Goal: Task Accomplishment & Management: Manage account settings

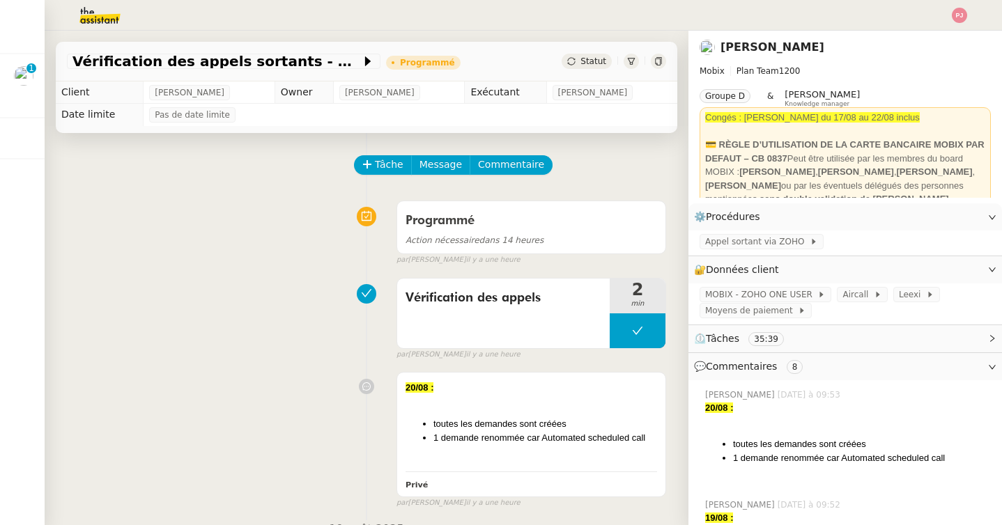
scroll to position [905, 0]
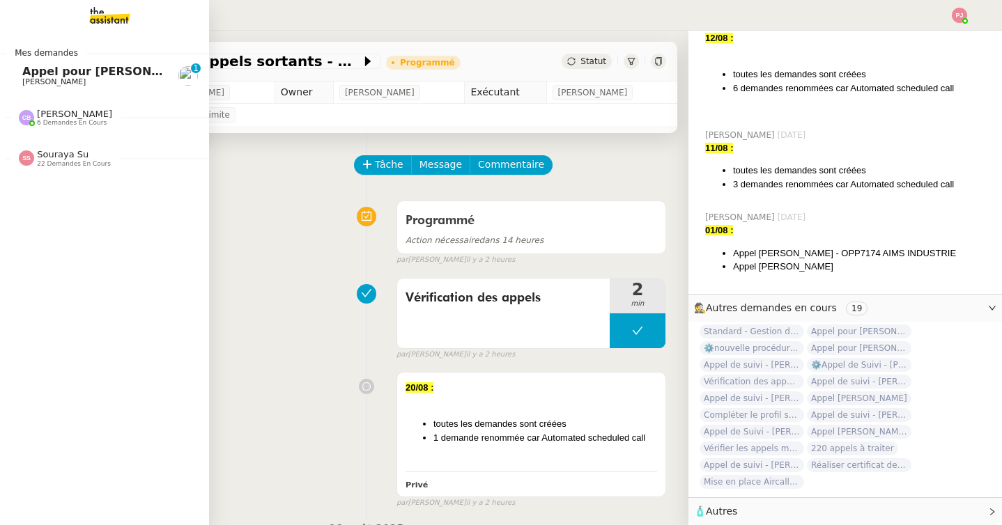
click at [26, 74] on span "Appel pour [PERSON_NAME]" at bounding box center [110, 71] width 176 height 13
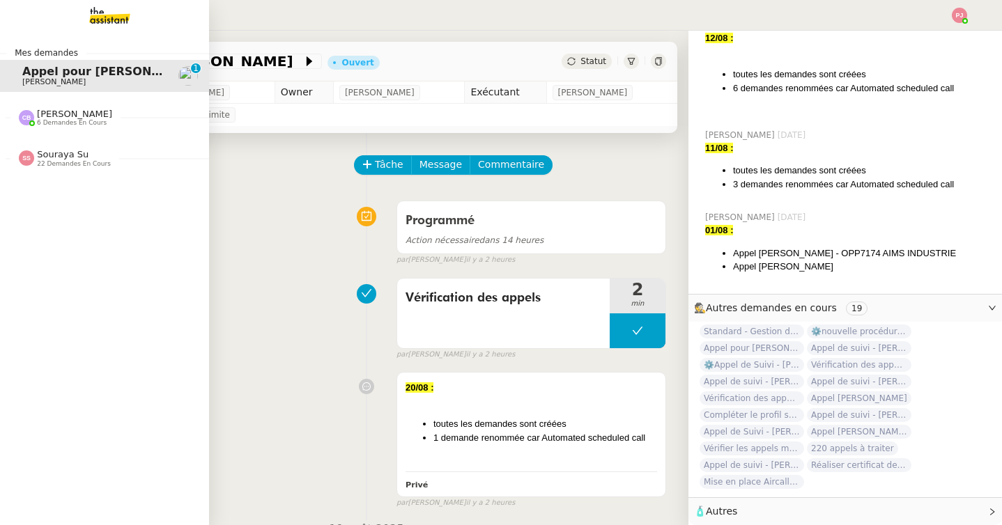
scroll to position [531, 0]
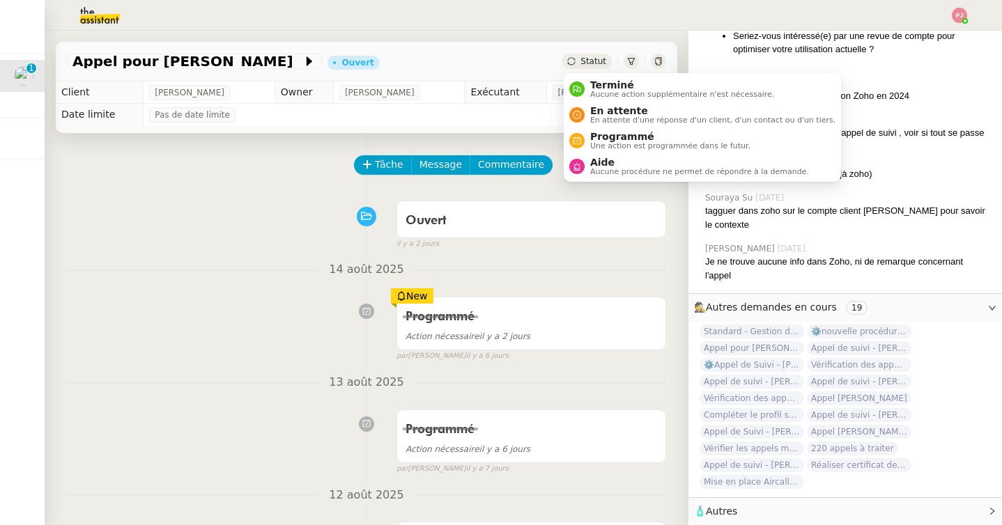
click at [591, 63] on span "Statut" at bounding box center [593, 61] width 26 height 10
click at [606, 138] on span "Programmé" at bounding box center [670, 136] width 160 height 11
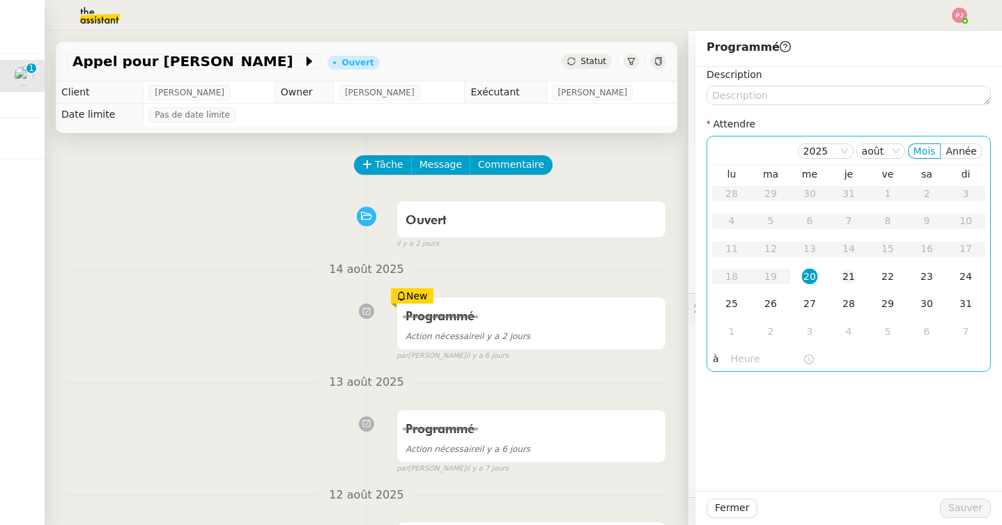
click at [841, 276] on div "21" at bounding box center [848, 276] width 15 height 15
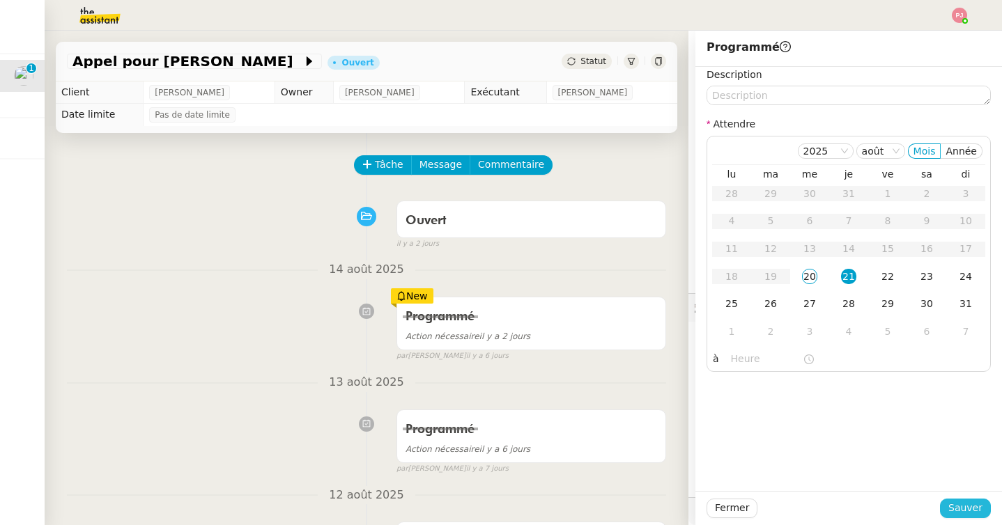
click at [956, 511] on span "Sauver" at bounding box center [965, 508] width 34 height 16
